Goal: Information Seeking & Learning: Learn about a topic

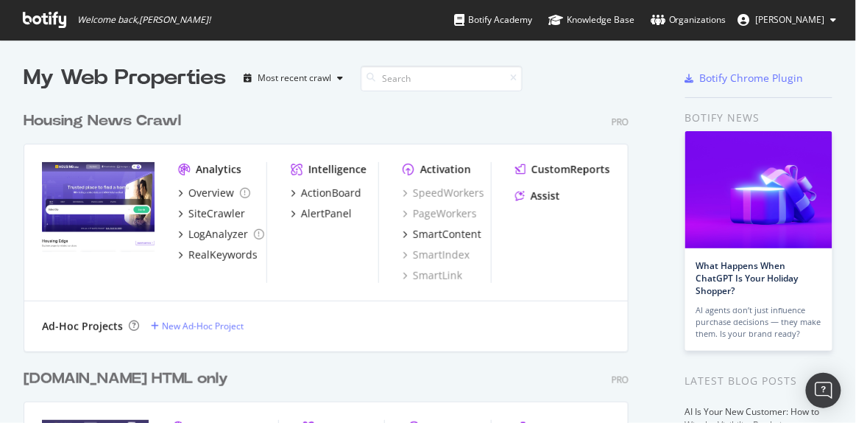
scroll to position [222, 0]
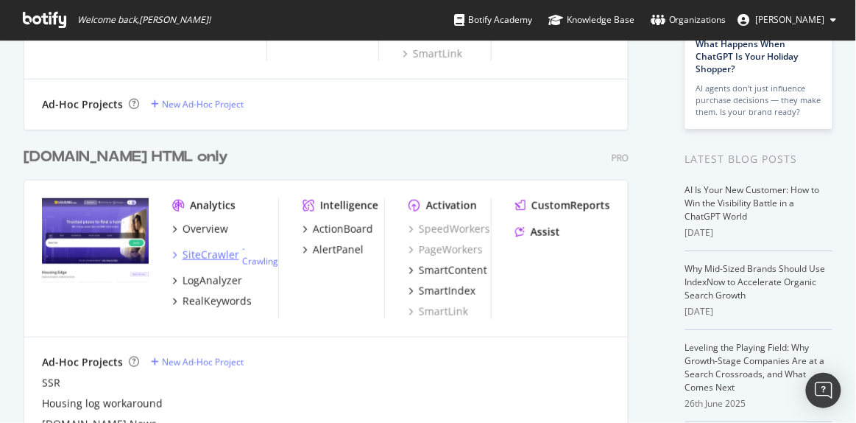
click at [224, 253] on div "SiteCrawler" at bounding box center [211, 254] width 57 height 15
